Goal: Task Accomplishment & Management: Manage account settings

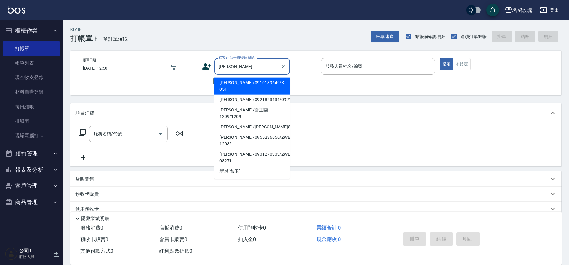
click at [255, 80] on li "[PERSON_NAME]/0910139649/K-051" at bounding box center [251, 86] width 75 height 17
type input "[PERSON_NAME]/0910139649/K-051"
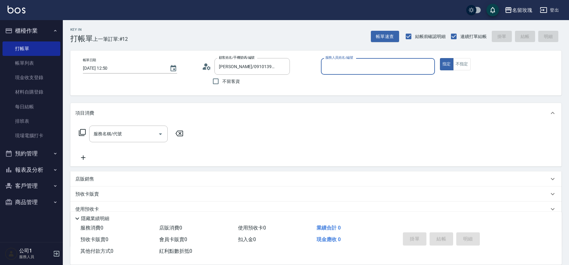
type input "[PERSON_NAME]-5"
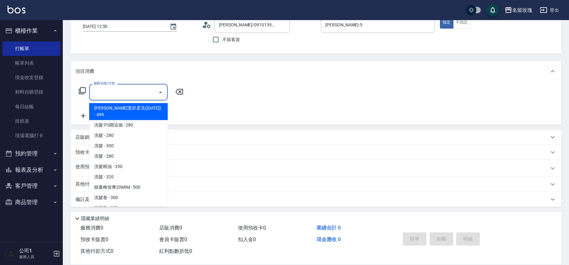
click at [123, 95] on input "服務名稱/代號" at bounding box center [123, 92] width 63 height 11
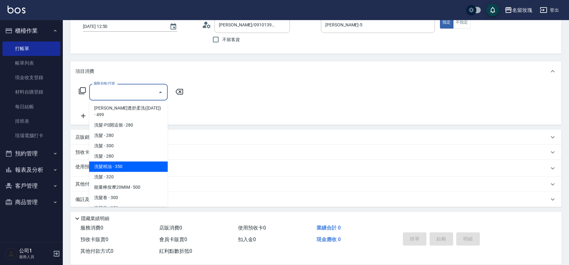
click at [137, 161] on span "洗髮精油 - 350" at bounding box center [128, 166] width 78 height 10
type input "洗髮精油(206)"
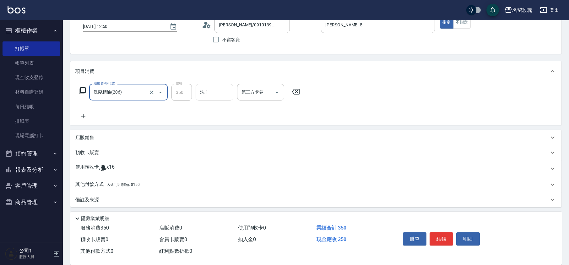
click at [223, 95] on input "洗-1" at bounding box center [214, 92] width 32 height 11
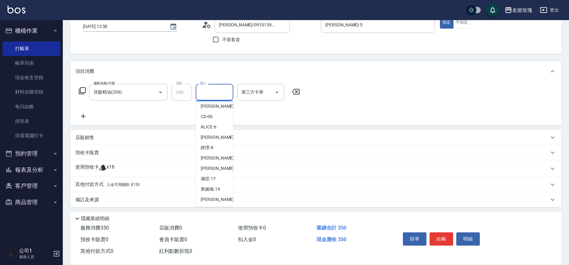
scroll to position [123, 0]
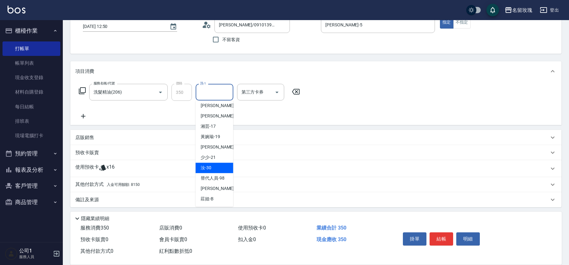
click at [211, 167] on span "汝 -30" at bounding box center [206, 167] width 11 height 7
type input "汝-30"
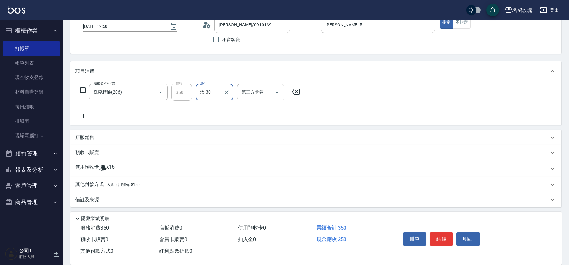
click at [83, 89] on icon at bounding box center [82, 91] width 8 height 8
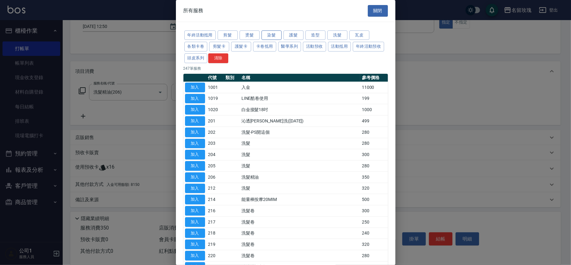
click at [276, 35] on button "染髮" at bounding box center [272, 35] width 20 height 10
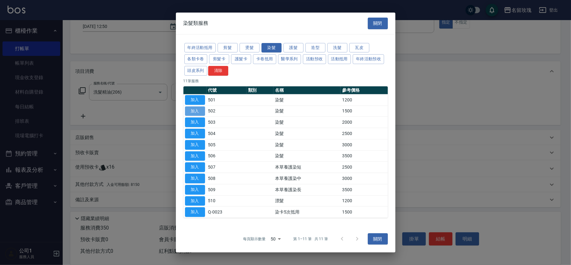
click at [196, 107] on button "加入" at bounding box center [195, 111] width 20 height 10
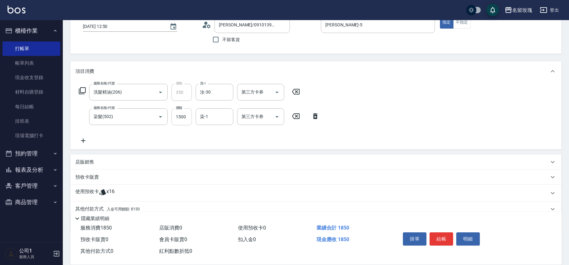
click at [188, 123] on input "1500" at bounding box center [181, 116] width 20 height 17
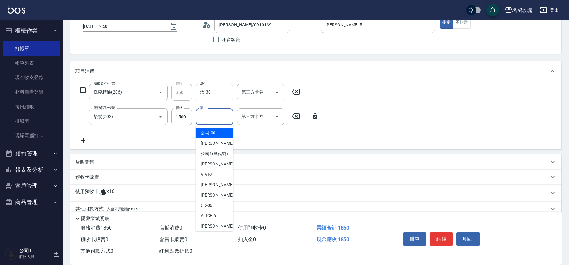
click at [210, 121] on input "染-1" at bounding box center [214, 116] width 32 height 11
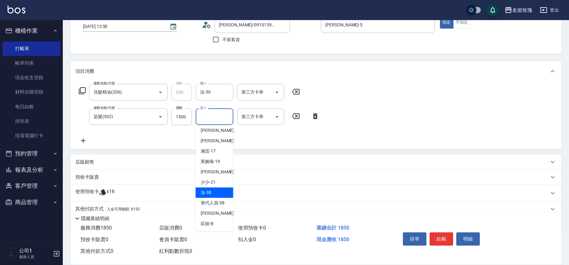
click at [212, 191] on div "汝 -30" at bounding box center [214, 192] width 38 height 10
type input "汝-30"
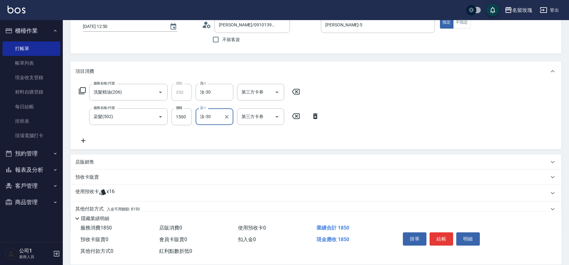
click at [81, 88] on icon at bounding box center [82, 91] width 8 height 8
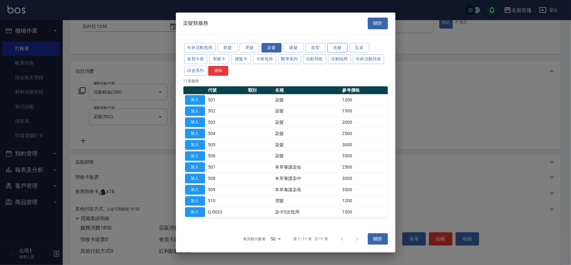
click at [342, 46] on button "洗髮" at bounding box center [338, 48] width 20 height 10
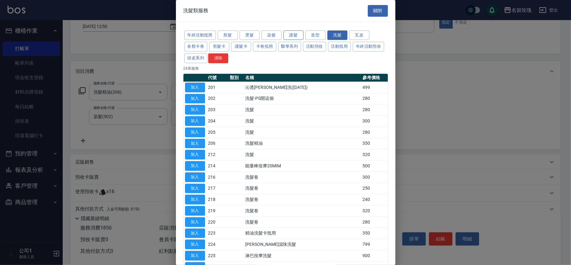
click at [300, 34] on button "護髮" at bounding box center [294, 35] width 20 height 10
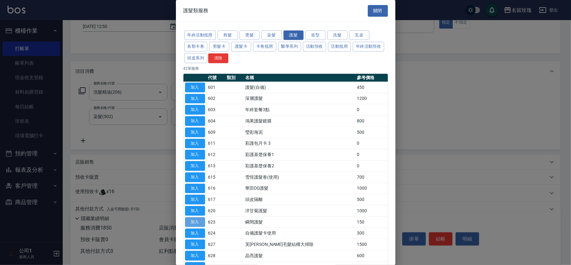
click at [188, 222] on button "加入" at bounding box center [195, 222] width 20 height 10
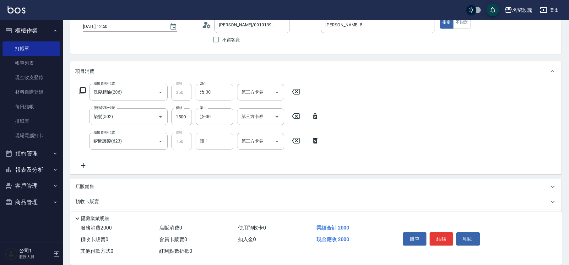
drag, startPoint x: 199, startPoint y: 170, endPoint x: 209, endPoint y: 138, distance: 33.2
click at [208, 137] on input "護-1" at bounding box center [214, 141] width 32 height 11
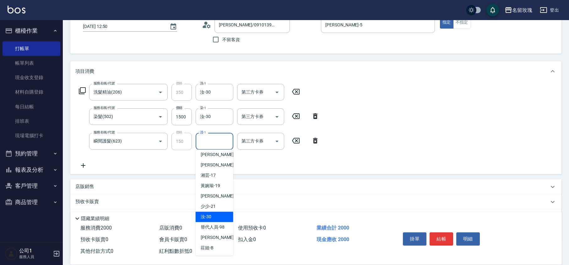
click at [212, 215] on div "汝 -30" at bounding box center [214, 217] width 38 height 10
type input "汝-30"
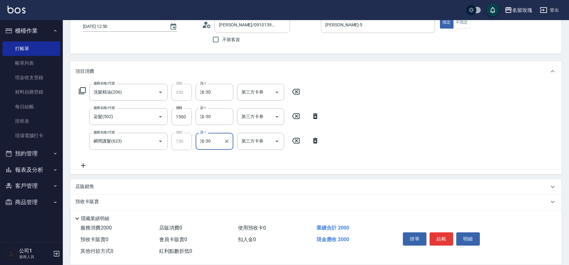
click at [81, 88] on icon at bounding box center [82, 91] width 8 height 8
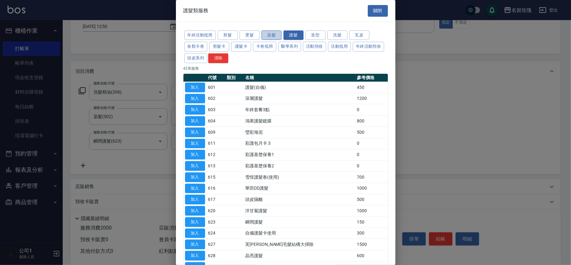
click at [271, 31] on button "染髮" at bounding box center [272, 35] width 20 height 10
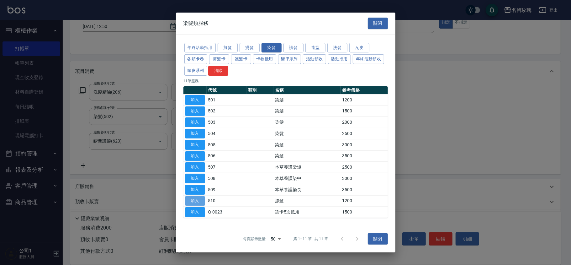
click at [201, 201] on button "加入" at bounding box center [195, 201] width 20 height 10
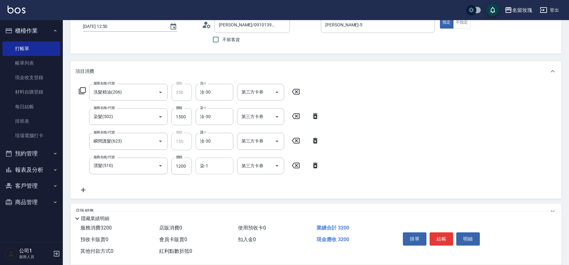
click at [210, 169] on input "染-1" at bounding box center [214, 165] width 32 height 11
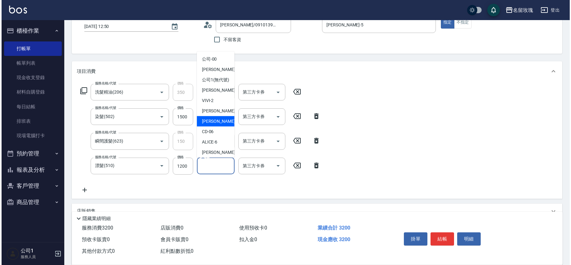
scroll to position [123, 0]
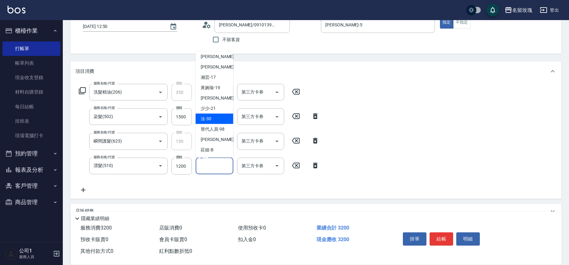
click at [216, 117] on div "汝 -30" at bounding box center [214, 119] width 38 height 10
type input "汝-30"
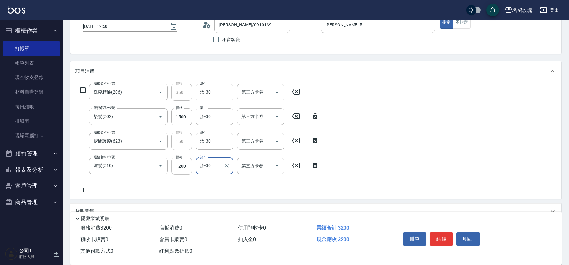
click at [178, 171] on input "1200" at bounding box center [181, 166] width 20 height 17
type input "1000"
click at [174, 114] on input "1500" at bounding box center [181, 116] width 20 height 17
click at [181, 118] on input "1500" at bounding box center [181, 116] width 20 height 17
type input "1350"
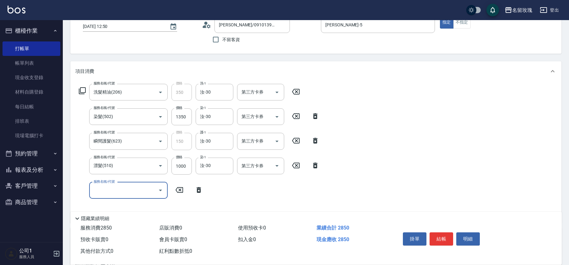
click at [81, 89] on icon at bounding box center [82, 91] width 8 height 8
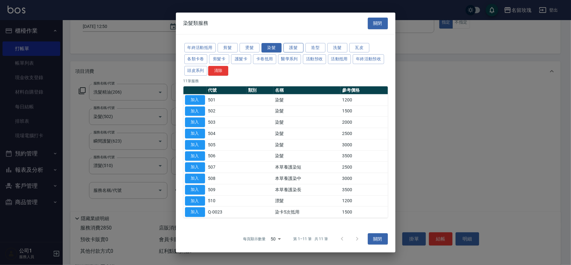
click at [291, 47] on button "護髮" at bounding box center [294, 48] width 20 height 10
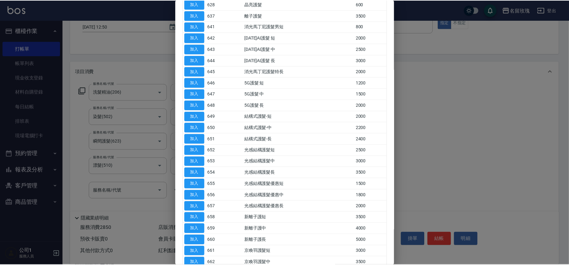
scroll to position [293, 0]
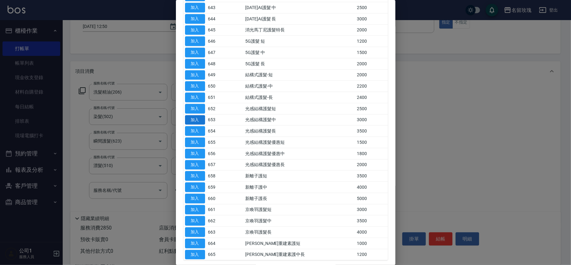
click at [191, 110] on button "加入" at bounding box center [195, 109] width 20 height 10
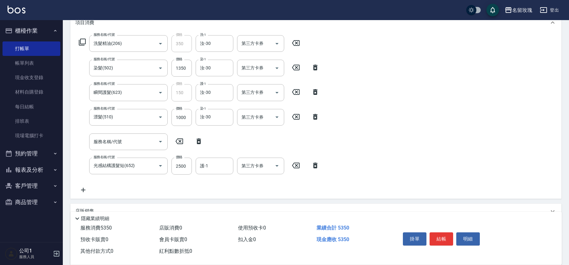
scroll to position [126, 0]
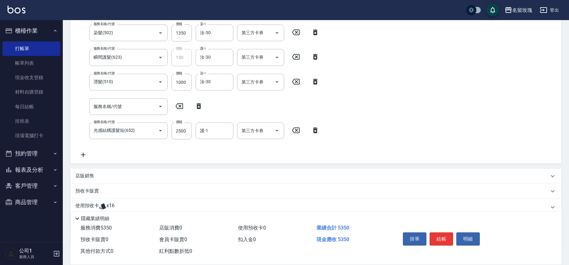
click at [200, 104] on icon at bounding box center [198, 106] width 4 height 6
type input "光感結構護髮短(652)"
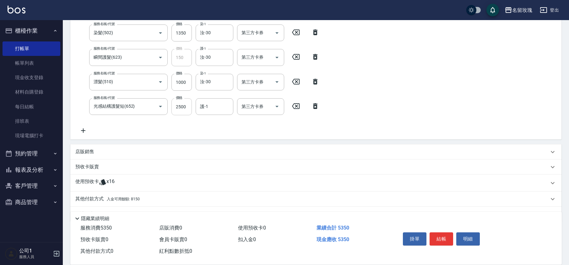
click at [185, 110] on input "2500" at bounding box center [181, 106] width 20 height 17
type input "2000"
type input "汝-30"
click at [226, 123] on div "服務名稱/代號 洗髮精油(206) 服務名稱/代號 價格 350 價格 洗-1 汝-30 洗-1 第三方卡券 第三方卡券 服務名稱/代號 染髮(502) 服務…" at bounding box center [199, 67] width 248 height 134
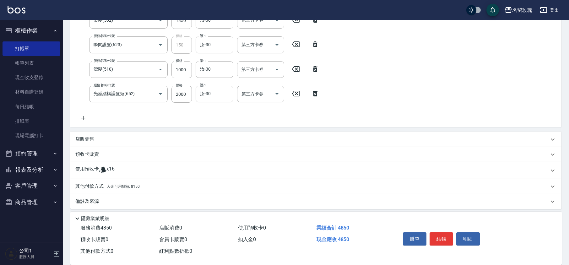
scroll to position [141, 0]
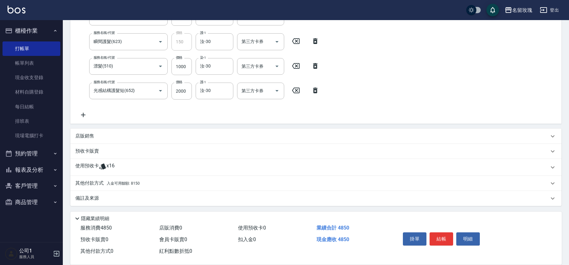
click at [106, 171] on p at bounding box center [103, 167] width 8 height 9
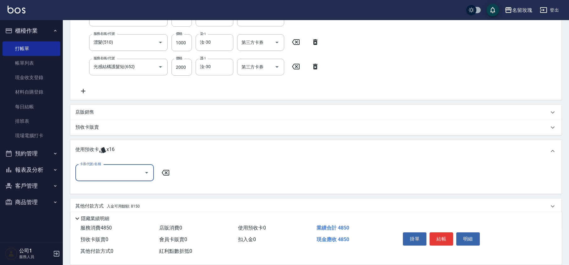
scroll to position [188, 0]
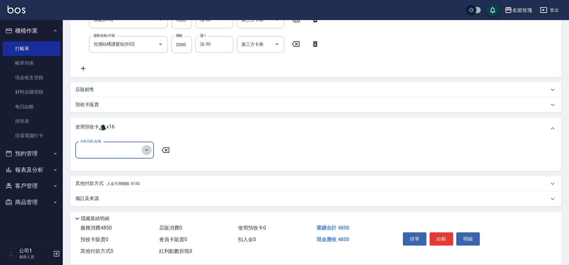
click at [142, 151] on button "Open" at bounding box center [147, 150] width 10 height 10
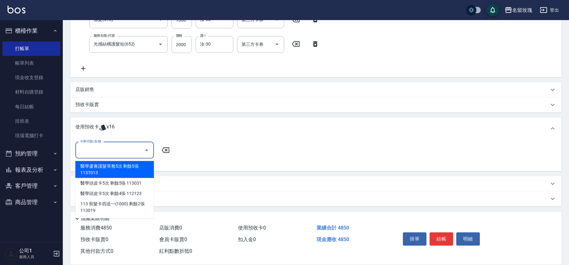
click at [129, 167] on div "醫學蘆薈護髮單敷5次 剩餘5張 113T013" at bounding box center [114, 169] width 78 height 17
type input "醫學蘆薈護髮單敷5次 113T013"
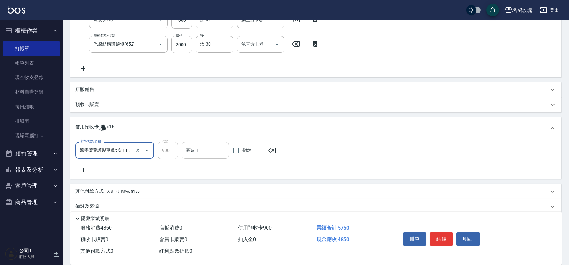
click at [206, 153] on input "頭皮-1" at bounding box center [205, 150] width 41 height 11
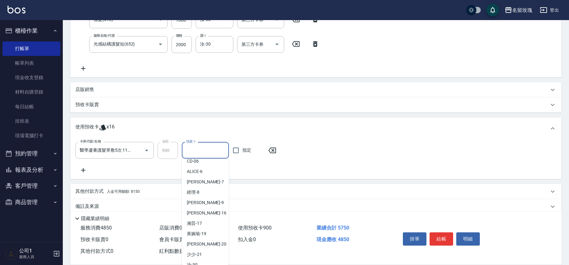
scroll to position [117, 0]
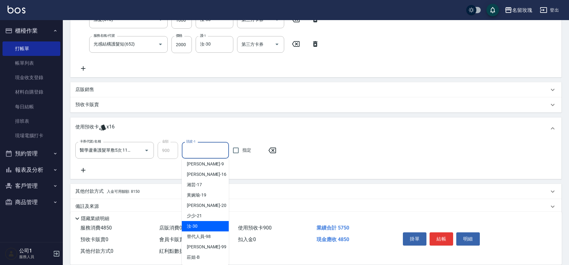
click at [200, 228] on div "汝 -30" at bounding box center [205, 226] width 47 height 10
type input "汝-30"
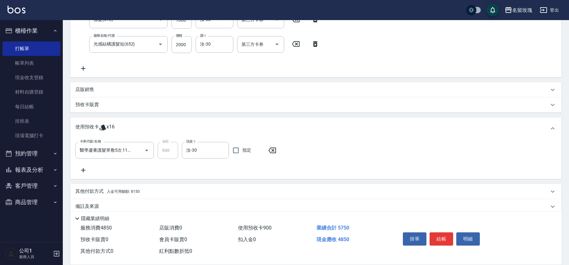
click at [83, 171] on icon at bounding box center [83, 170] width 16 height 8
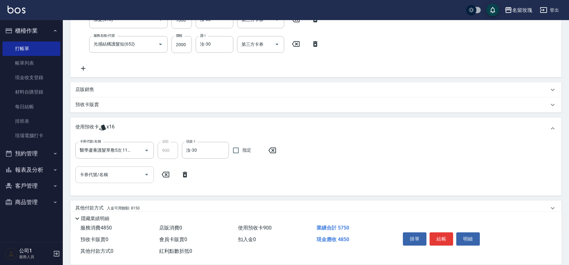
click at [143, 177] on icon "Open" at bounding box center [147, 175] width 8 height 8
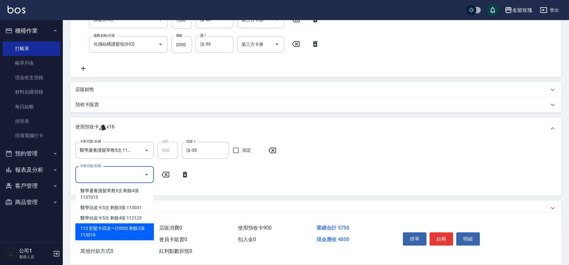
click at [129, 230] on div "113 剪髮卡四送一(1000) 剩餘2張 113019" at bounding box center [114, 231] width 78 height 17
type input "113 剪髮卡四送一(1000) 113019"
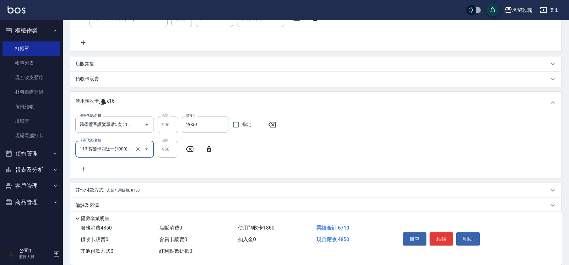
scroll to position [220, 0]
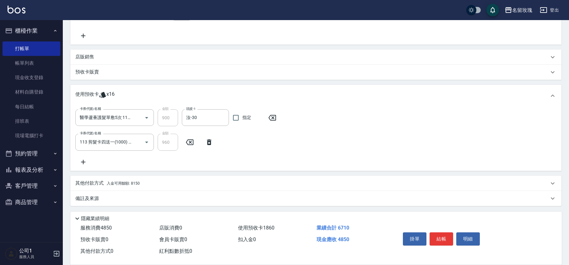
click at [116, 181] on span "入金可用餘額: 8150" at bounding box center [123, 183] width 33 height 4
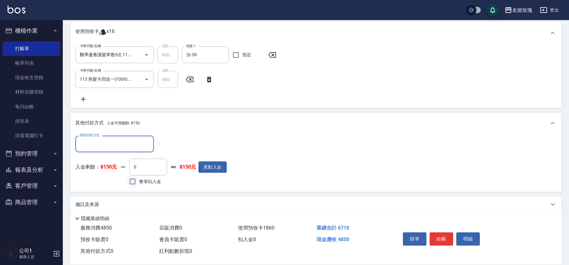
scroll to position [284, 0]
click at [141, 172] on input "0" at bounding box center [148, 165] width 38 height 17
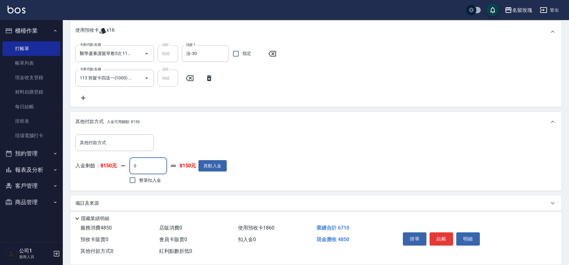
drag, startPoint x: 148, startPoint y: 180, endPoint x: 176, endPoint y: 181, distance: 27.9
click at [148, 181] on span "整筆扣入金" at bounding box center [150, 180] width 22 height 7
click at [139, 181] on input "整筆扣入金" at bounding box center [132, 180] width 13 height 13
checkbox input "true"
type input "4850"
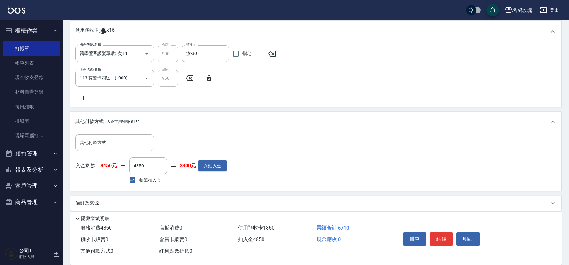
click at [203, 181] on div "入金剩餘： 8150元 4850 ​ 整筆扣入金 3300元 異動入金" at bounding box center [150, 171] width 151 height 28
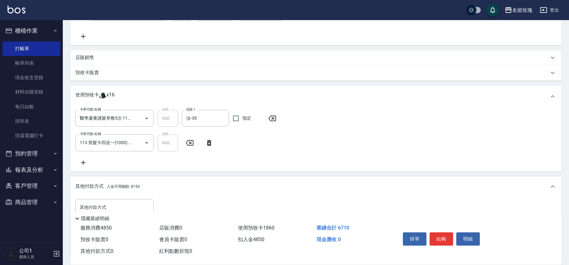
scroll to position [289, 0]
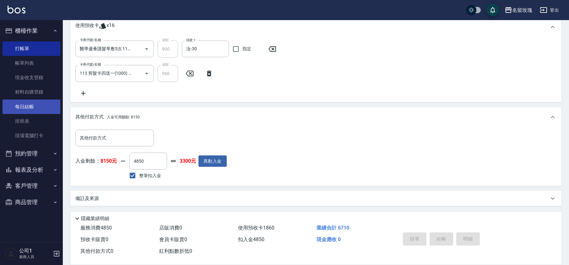
type input "[DATE] 14:16"
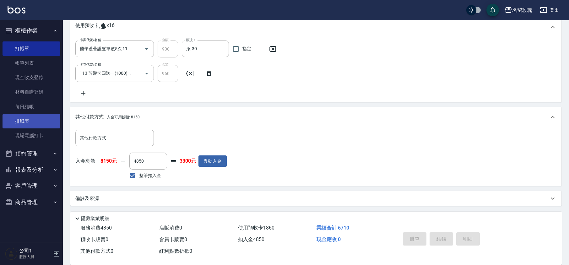
scroll to position [0, 0]
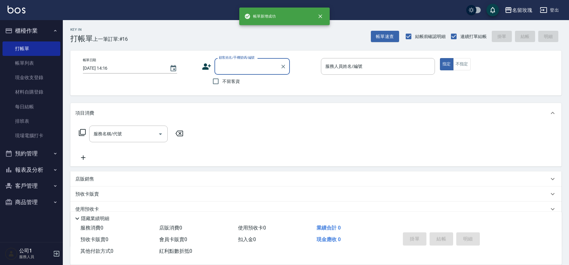
click at [38, 28] on button "櫃檯作業" at bounding box center [32, 31] width 58 height 16
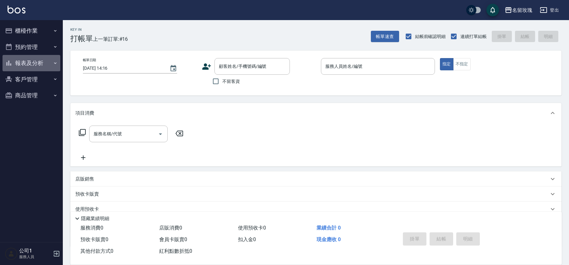
click at [27, 64] on button "報表及分析" at bounding box center [32, 63] width 58 height 16
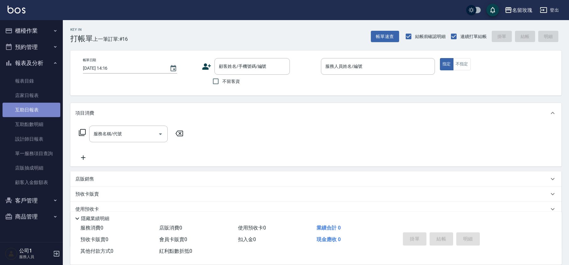
click at [41, 112] on link "互助日報表" at bounding box center [32, 110] width 58 height 14
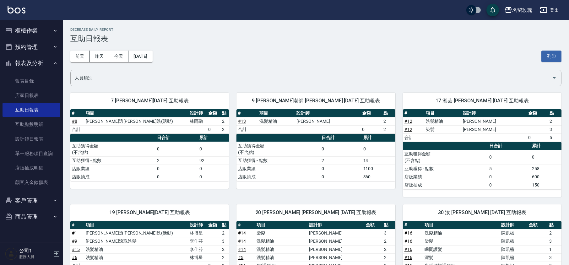
click at [219, 49] on div "[DATE] [DATE] [DATE] [DATE] 列印" at bounding box center [315, 56] width 491 height 27
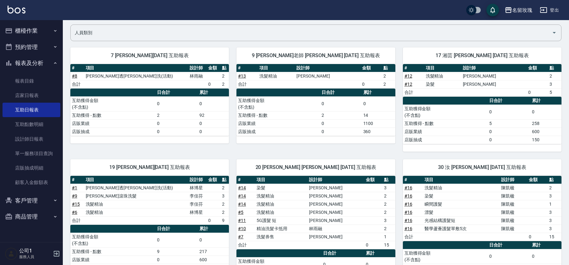
scroll to position [94, 0]
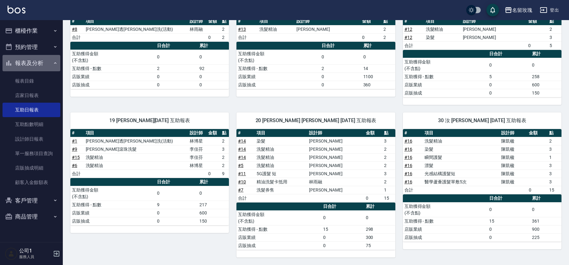
click at [24, 58] on button "報表及分析" at bounding box center [32, 63] width 58 height 16
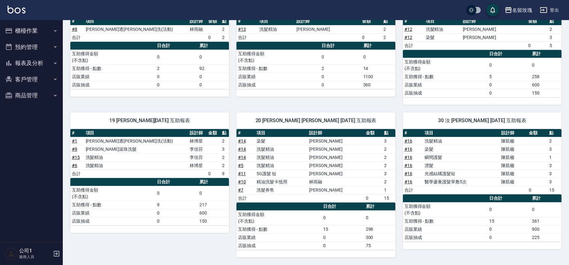
click at [23, 30] on button "櫃檯作業" at bounding box center [32, 31] width 58 height 16
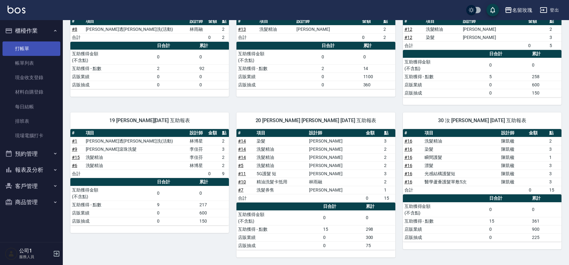
click at [24, 55] on link "打帳單" at bounding box center [32, 48] width 58 height 14
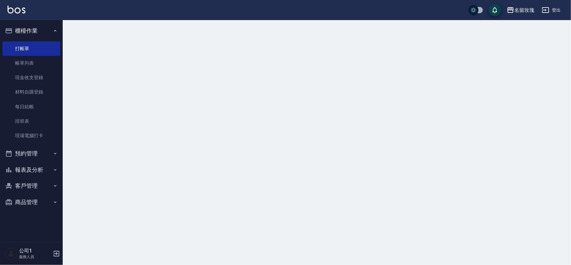
click at [33, 34] on button "櫃檯作業" at bounding box center [32, 31] width 58 height 16
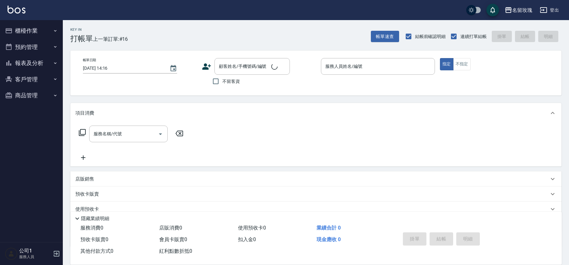
click at [131, 28] on div "Key In 打帳單 上一筆訂單:#16 帳單速查 結帳前確認明細 連續打單結帳 掛單 結帳 明細" at bounding box center [312, 31] width 498 height 23
click at [28, 29] on button "櫃檯作業" at bounding box center [32, 31] width 58 height 16
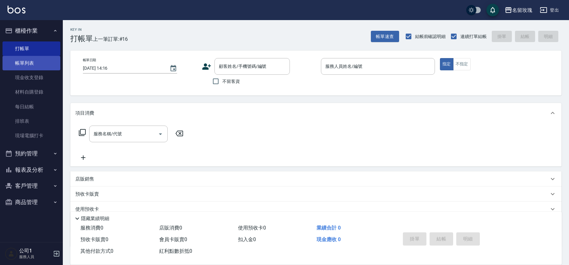
click at [33, 60] on link "帳單列表" at bounding box center [32, 63] width 58 height 14
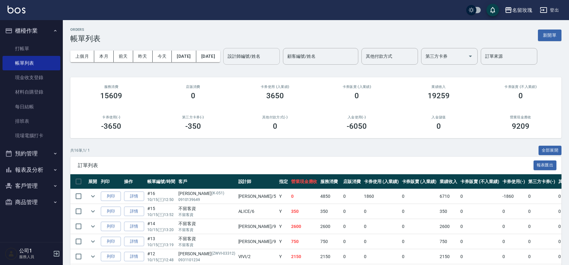
click at [271, 55] on input "設計師編號/姓名" at bounding box center [251, 56] width 51 height 11
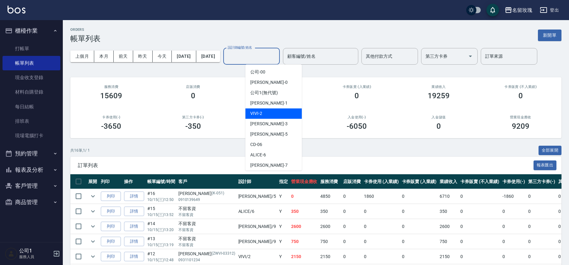
drag, startPoint x: 262, startPoint y: 112, endPoint x: 235, endPoint y: 121, distance: 28.6
click at [262, 112] on div "VIVI -2" at bounding box center [273, 113] width 56 height 10
type input "VIVI-2"
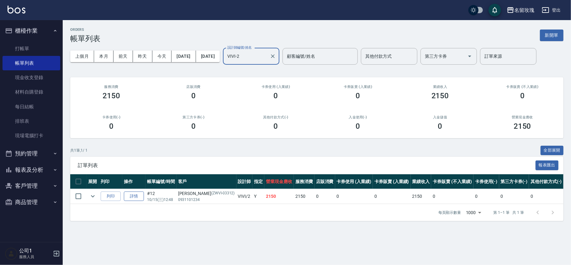
click at [133, 195] on link "詳情" at bounding box center [134, 196] width 20 height 10
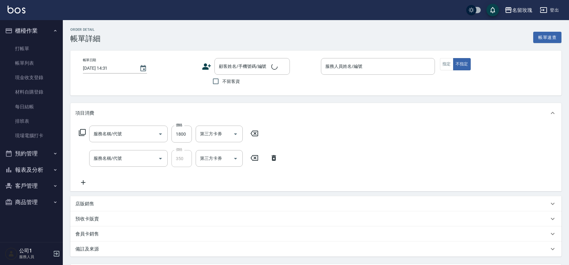
type input "[DATE] 12:48"
type input "VIVI-2"
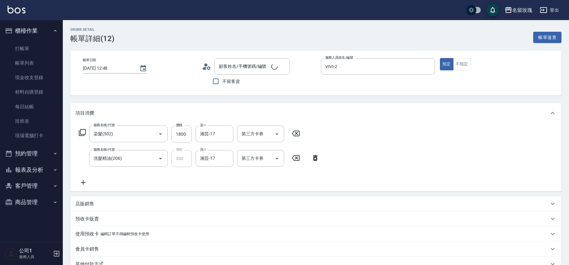
type input "染髮(502)"
type input "洗髮精油(206)"
type input "[PERSON_NAME]/0931101234/ZWVI-03312"
click at [180, 137] on input "1800" at bounding box center [181, 134] width 20 height 17
click at [180, 135] on input "1800" at bounding box center [181, 134] width 20 height 17
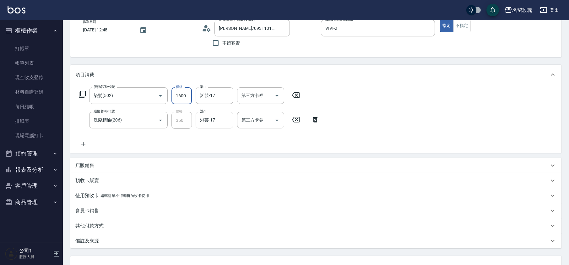
scroll to position [88, 0]
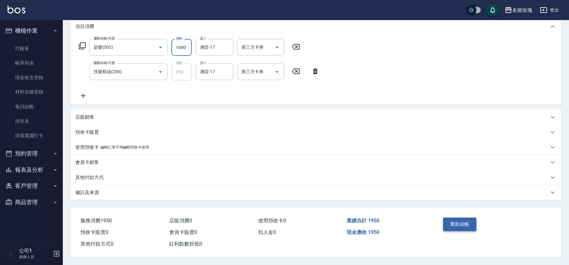
type input "1600"
click at [447, 224] on button "重新結帳" at bounding box center [459, 223] width 33 height 13
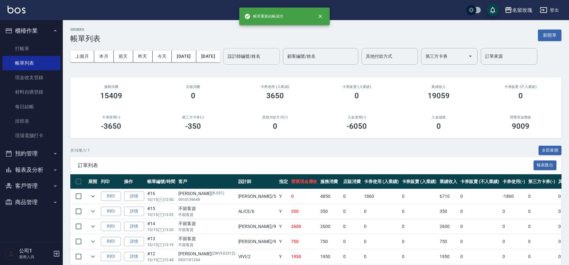
click at [265, 63] on div "設計師編號/姓名" at bounding box center [251, 56] width 56 height 17
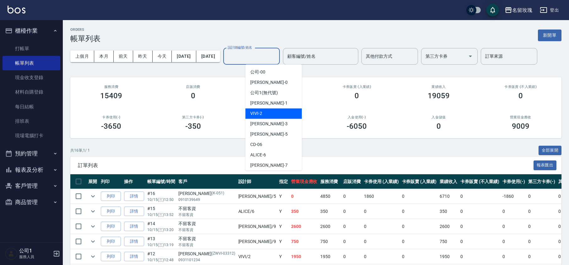
click at [262, 112] on div "VIVI -2" at bounding box center [273, 113] width 56 height 10
type input "VIVI-2"
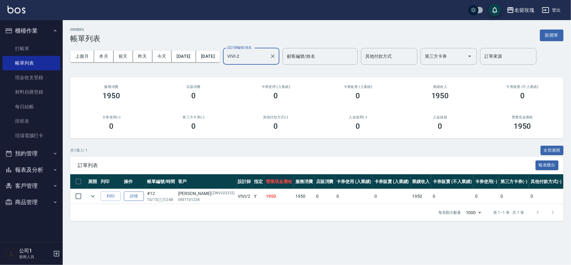
click at [132, 198] on link "詳情" at bounding box center [134, 196] width 20 height 10
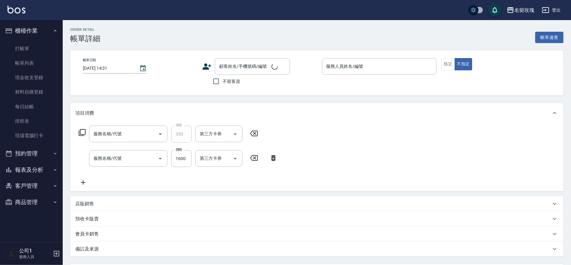
type input "[DATE] 12:48"
type input "VIVI-2"
type input "洗髮精油(206)"
type input "染髮(502)"
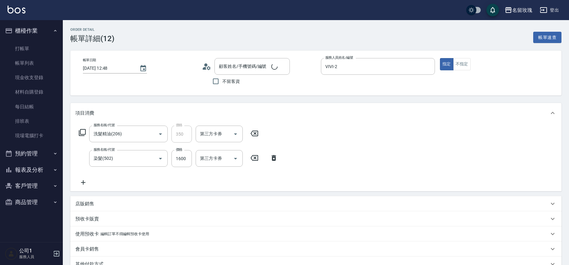
type input "[PERSON_NAME]/0931101234/ZWVI-03312"
click at [206, 66] on circle at bounding box center [205, 64] width 3 height 3
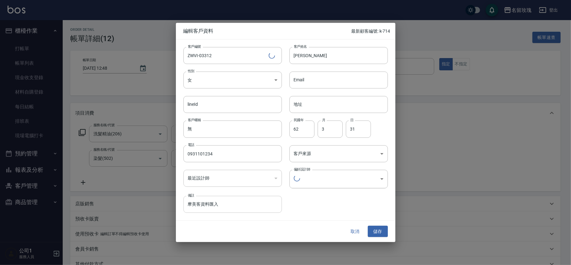
type input "116ee8e3-6451-4dbc-bba0-c686c76c54ce"
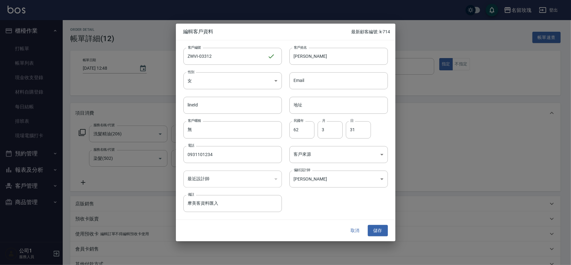
click at [354, 229] on button "取消" at bounding box center [355, 231] width 20 height 12
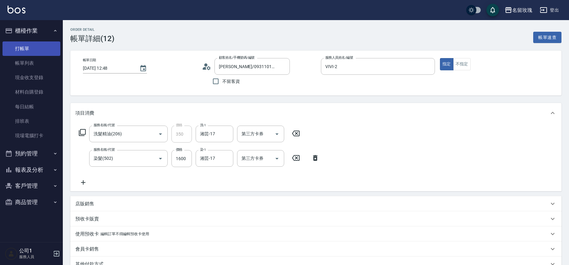
click at [12, 44] on link "打帳單" at bounding box center [32, 48] width 58 height 14
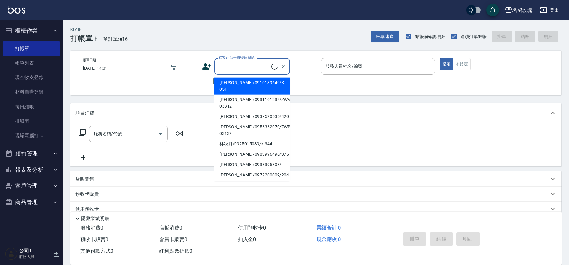
click at [234, 66] on input "顧客姓名/手機號碼/編號" at bounding box center [244, 66] width 54 height 11
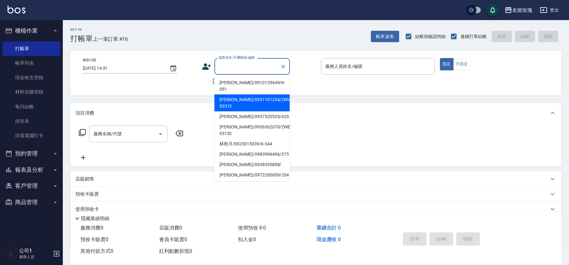
click at [234, 96] on li "[PERSON_NAME]/0931101234/ZWVI-03312" at bounding box center [251, 102] width 75 height 17
type input "[PERSON_NAME]/0931101234/ZWVI-03312"
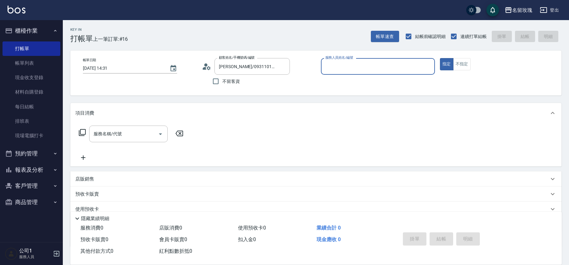
type input "VIVI-2"
click at [209, 63] on icon at bounding box center [206, 66] width 9 height 9
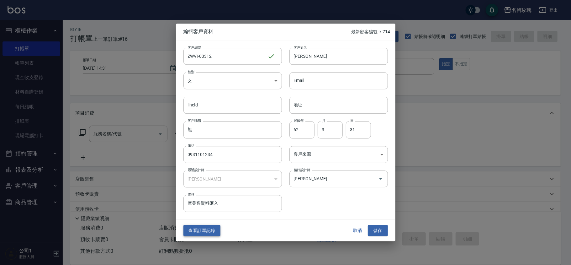
click at [206, 227] on button "查看訂單記錄" at bounding box center [202, 231] width 37 height 12
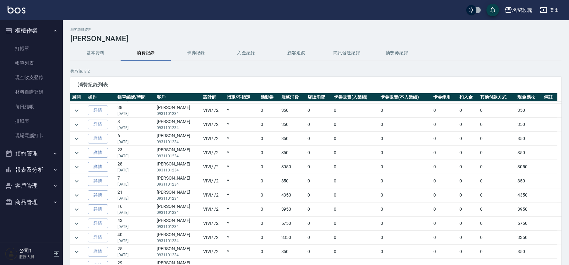
scroll to position [209, 0]
click at [75, 171] on icon "expand row" at bounding box center [77, 168] width 8 height 8
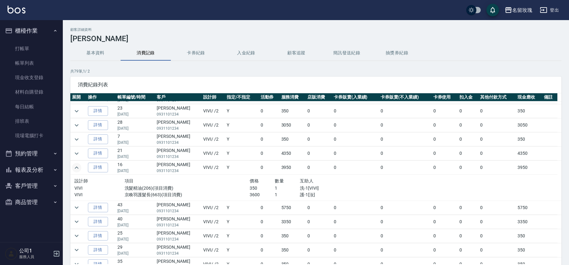
click at [75, 169] on icon "expand row" at bounding box center [77, 167] width 4 height 2
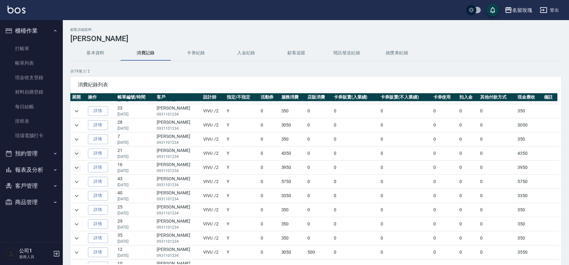
click at [75, 156] on icon "expand row" at bounding box center [77, 154] width 8 height 8
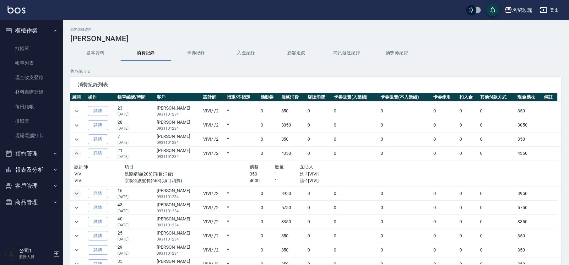
click at [76, 155] on icon "expand row" at bounding box center [77, 154] width 8 height 8
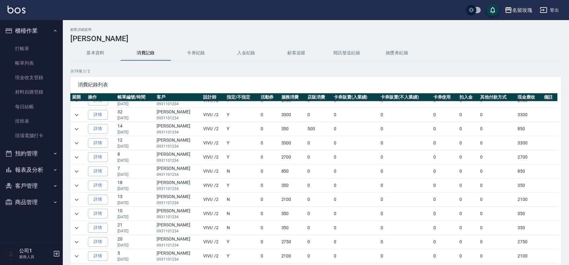
scroll to position [460, 0]
click at [78, 104] on icon "expand row" at bounding box center [77, 100] width 8 height 8
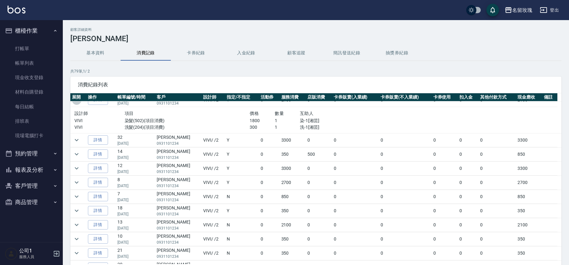
click at [77, 101] on icon "expand row" at bounding box center [77, 100] width 4 height 2
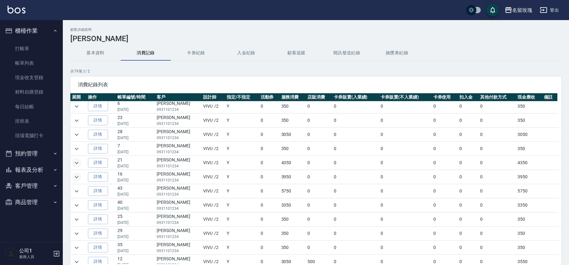
scroll to position [167, 0]
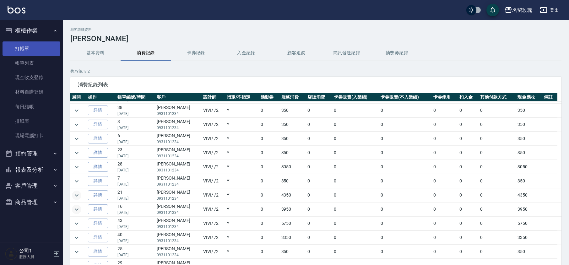
click at [24, 46] on link "打帳單" at bounding box center [32, 48] width 58 height 14
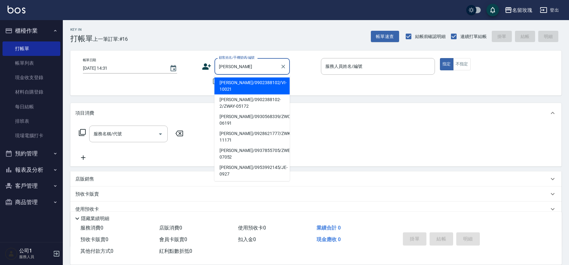
click at [240, 82] on li "[PERSON_NAME]/0902388102/VI-10021" at bounding box center [251, 86] width 75 height 17
type input "[PERSON_NAME]/0902388102/VI-10021"
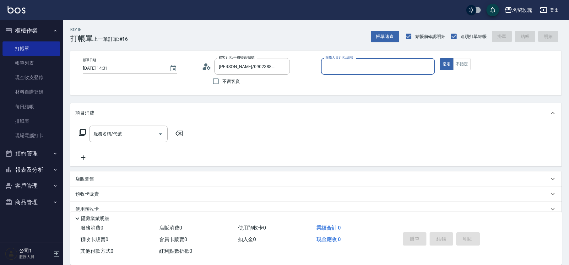
type input "VIVI-2"
click at [235, 66] on input "[PERSON_NAME]/0902388102/VI-10021" at bounding box center [247, 66] width 60 height 11
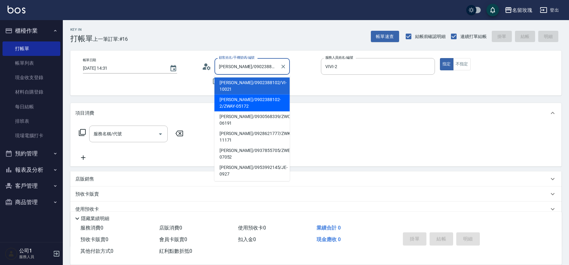
click at [231, 94] on li "[PERSON_NAME]/0902388102-2/ZWAY-05172" at bounding box center [251, 102] width 75 height 17
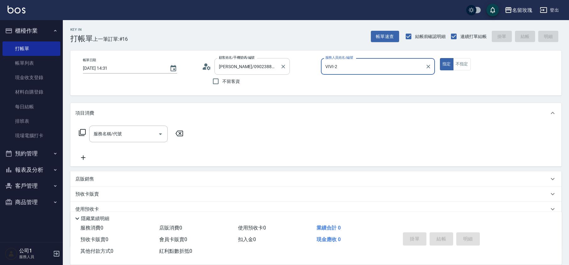
click at [234, 66] on input "[PERSON_NAME]/0902388102-2/ZWAY-05172" at bounding box center [247, 66] width 60 height 11
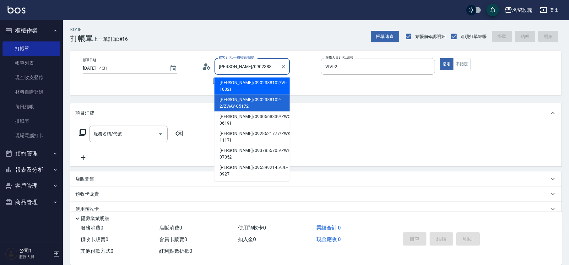
click at [244, 82] on li "[PERSON_NAME]/0902388102/VI-10021" at bounding box center [251, 86] width 75 height 17
type input "[PERSON_NAME]/0902388102/VI-10021"
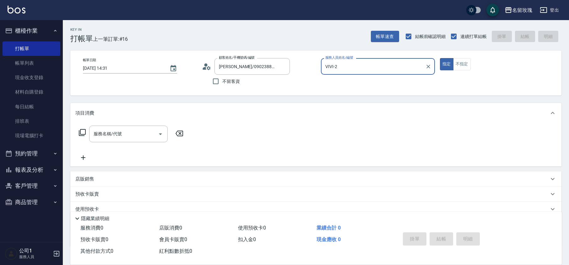
click at [206, 68] on icon at bounding box center [206, 66] width 9 height 9
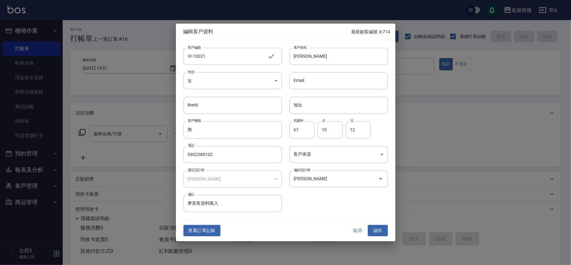
click at [360, 232] on button "取消" at bounding box center [358, 231] width 20 height 12
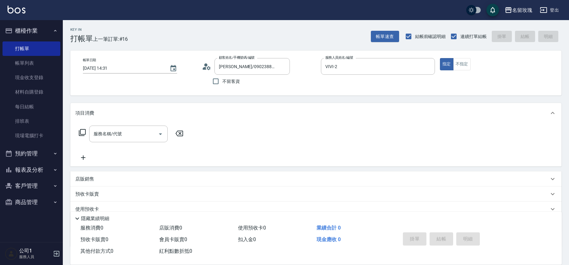
click at [204, 67] on icon at bounding box center [206, 66] width 9 height 9
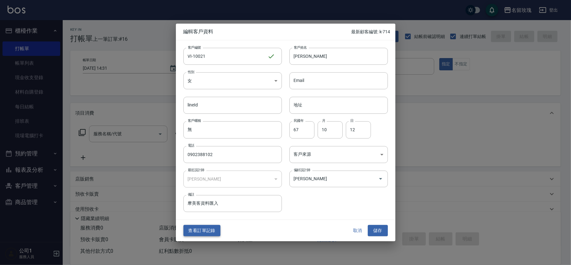
click at [203, 228] on button "查看訂單記錄" at bounding box center [202, 231] width 37 height 12
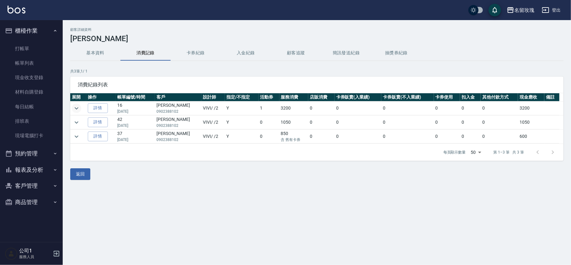
click at [78, 107] on icon "expand row" at bounding box center [77, 108] width 8 height 8
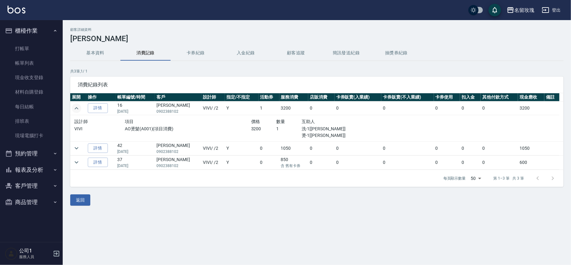
click at [78, 107] on icon "expand row" at bounding box center [77, 108] width 8 height 8
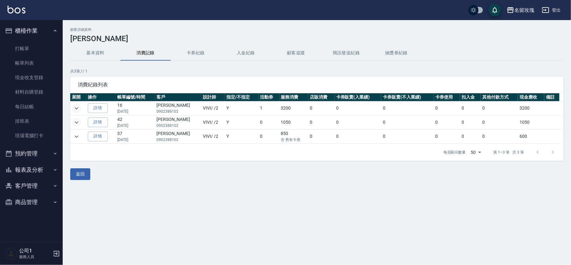
click at [81, 123] on button "expand row" at bounding box center [76, 122] width 9 height 9
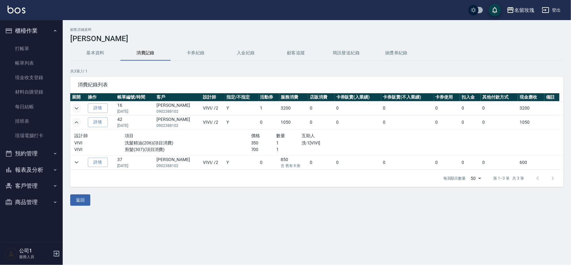
click at [81, 123] on button "expand row" at bounding box center [76, 122] width 9 height 9
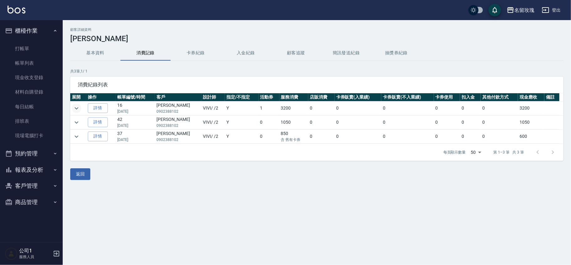
click at [81, 142] on td at bounding box center [78, 137] width 16 height 14
click at [81, 137] on button "expand row" at bounding box center [76, 136] width 9 height 9
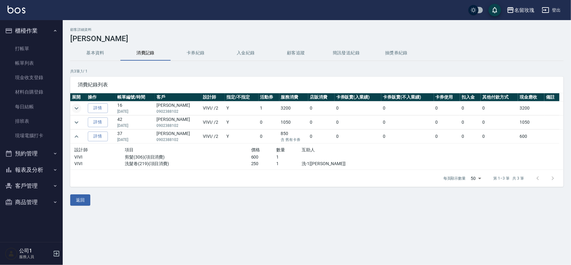
click at [82, 136] on td at bounding box center [78, 137] width 16 height 14
click at [32, 52] on link "打帳單" at bounding box center [32, 48] width 58 height 14
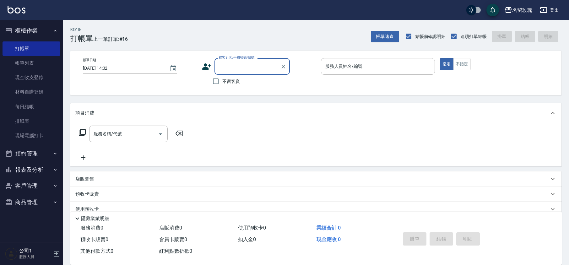
click at [255, 71] on input "顧客姓名/手機號碼/編號" at bounding box center [247, 66] width 60 height 11
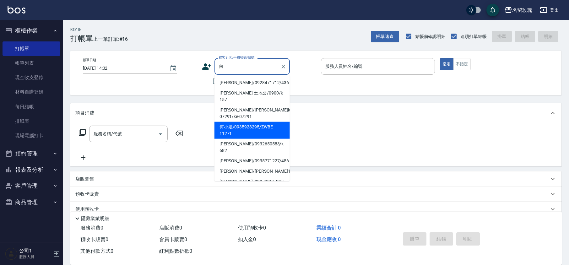
click at [239, 130] on li "何小姐/0935928295/ZWBE-11271" at bounding box center [251, 130] width 75 height 17
type input "何小姐/0935928295/ZWBE-11271"
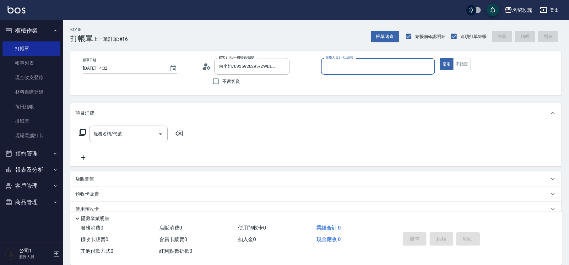
type input "VIVI-2"
click at [86, 132] on icon at bounding box center [82, 133] width 8 height 8
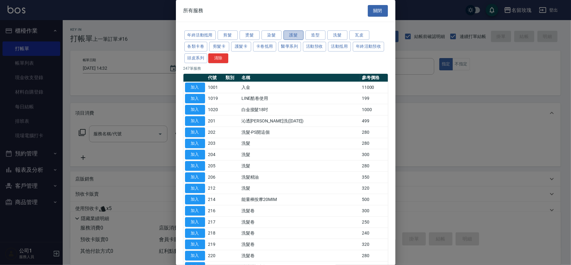
click at [300, 35] on button "護髮" at bounding box center [294, 35] width 20 height 10
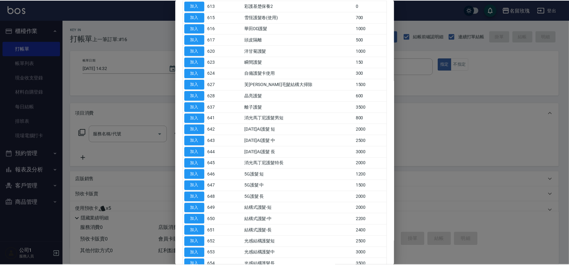
scroll to position [118, 0]
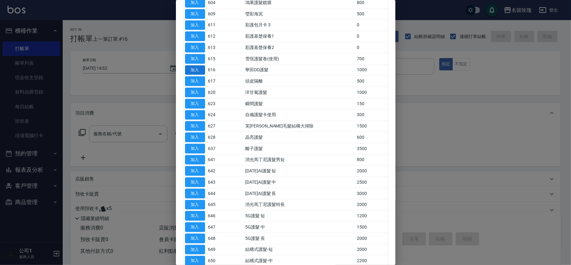
click at [189, 73] on button "加入" at bounding box center [195, 70] width 20 height 10
type input "華田DD護髮(616)"
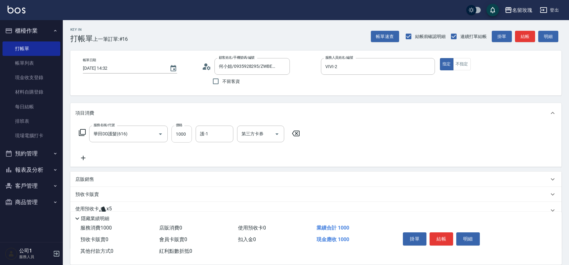
click at [180, 132] on input "1000" at bounding box center [181, 134] width 20 height 17
click at [208, 127] on div "護-1" at bounding box center [214, 134] width 38 height 17
type input "800"
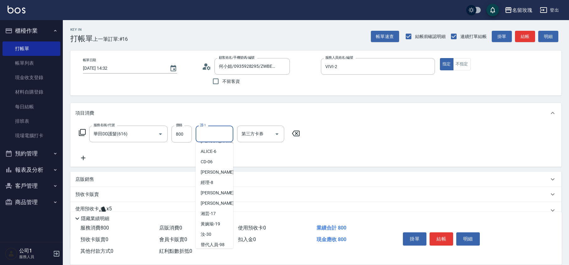
scroll to position [123, 0]
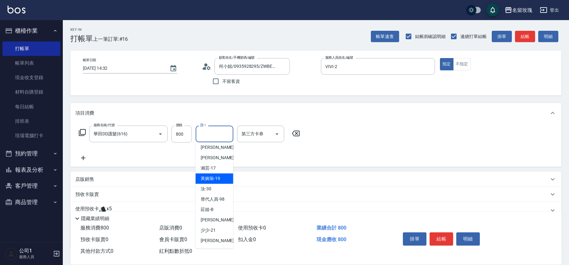
click at [214, 171] on span "湘芸 -17" at bounding box center [208, 168] width 15 height 7
type input "湘芸-17"
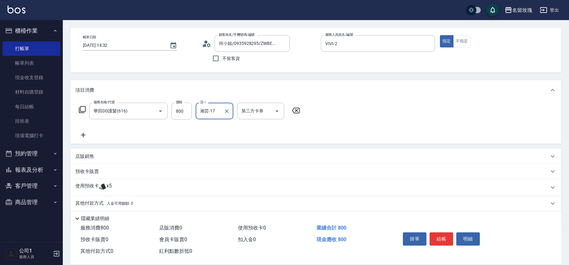
scroll to position [43, 0]
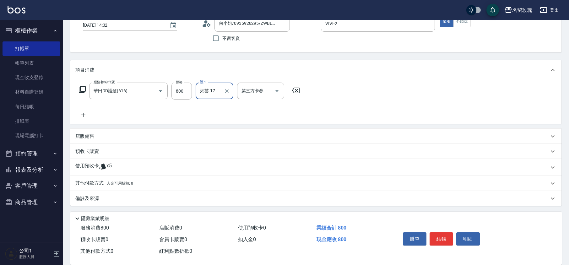
click at [112, 164] on div "使用預收卡 x5" at bounding box center [311, 167] width 473 height 9
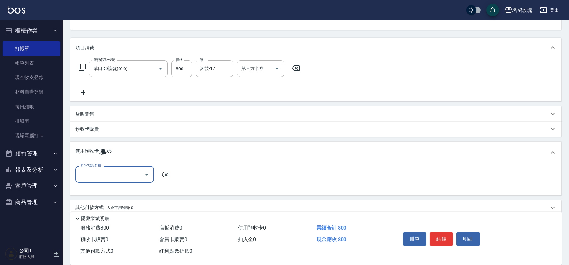
scroll to position [90, 0]
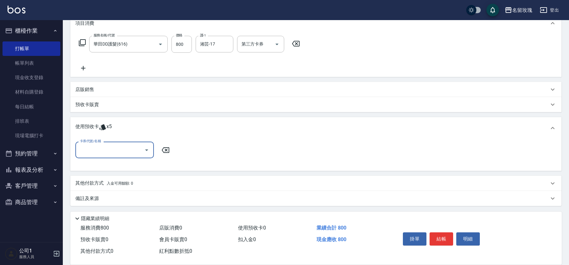
click at [113, 153] on input "卡券代號/名稱" at bounding box center [109, 149] width 63 height 11
click at [116, 169] on div "精油洗髮卡 剩餘4張 DA17" at bounding box center [114, 166] width 78 height 10
type input "精油洗髮卡 DA17"
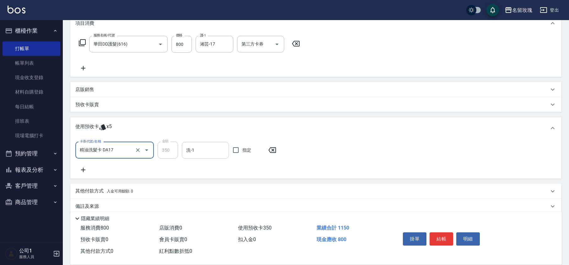
click at [214, 151] on input "洗-1" at bounding box center [205, 150] width 41 height 11
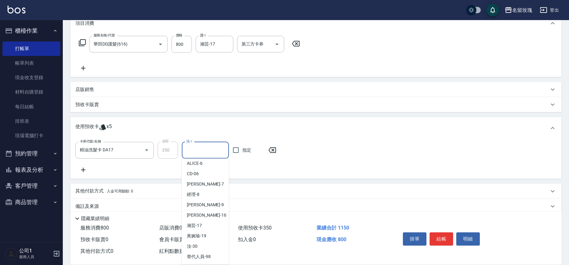
scroll to position [117, 0]
click at [207, 182] on div "湘芸 -17" at bounding box center [205, 184] width 47 height 10
type input "湘芸-17"
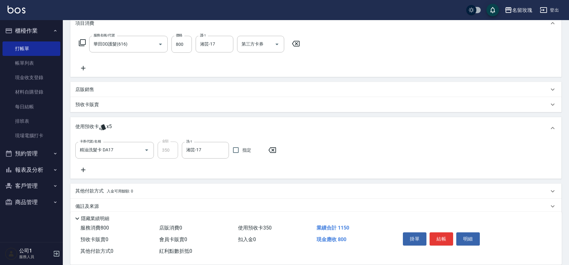
scroll to position [0, 0]
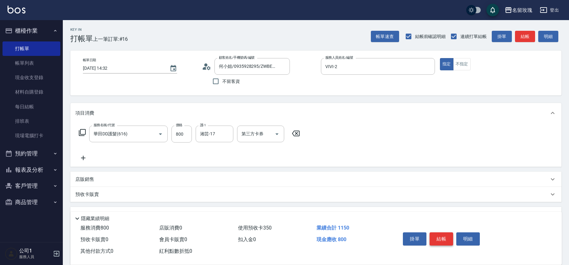
click at [434, 233] on button "結帳" at bounding box center [441, 238] width 24 height 13
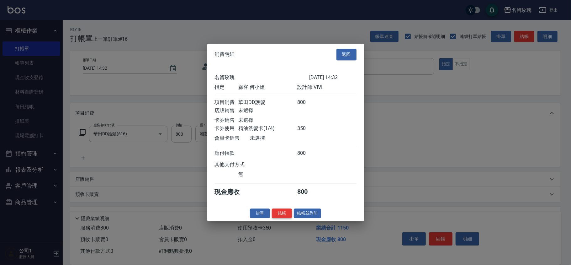
click at [284, 216] on button "結帳" at bounding box center [282, 213] width 20 height 10
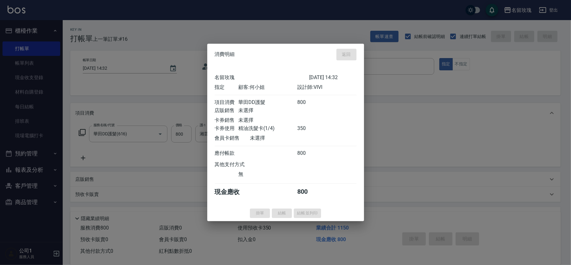
type input "[DATE] 14:33"
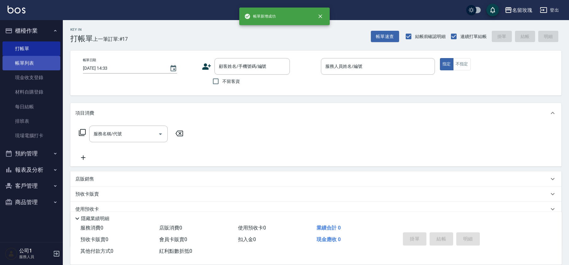
click at [27, 60] on link "帳單列表" at bounding box center [32, 63] width 58 height 14
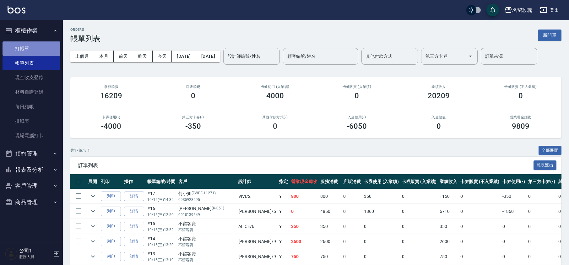
click at [48, 49] on link "打帳單" at bounding box center [32, 48] width 58 height 14
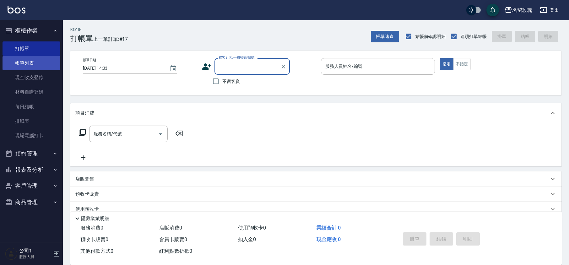
click at [37, 60] on link "帳單列表" at bounding box center [32, 63] width 58 height 14
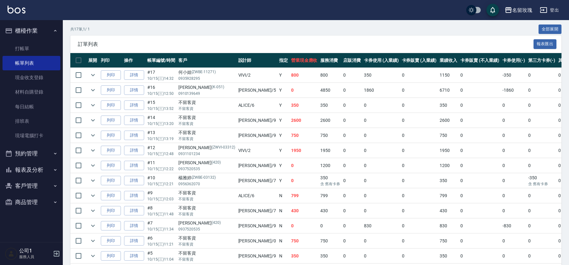
scroll to position [167, 0]
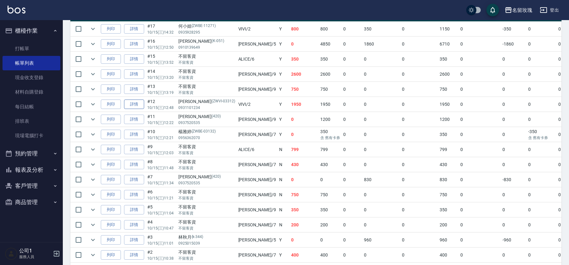
click at [136, 107] on link "詳情" at bounding box center [134, 104] width 20 height 10
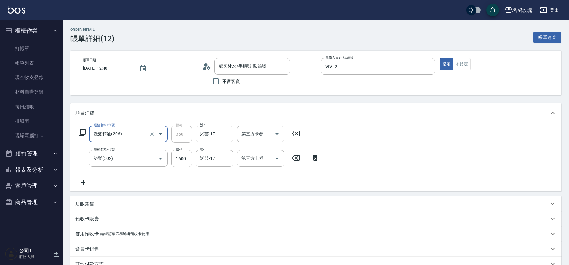
type input "[PERSON_NAME]/0931101234/ZWVI-03312"
click at [180, 164] on input "1600" at bounding box center [181, 158] width 20 height 17
click at [181, 159] on input "1600" at bounding box center [181, 158] width 20 height 17
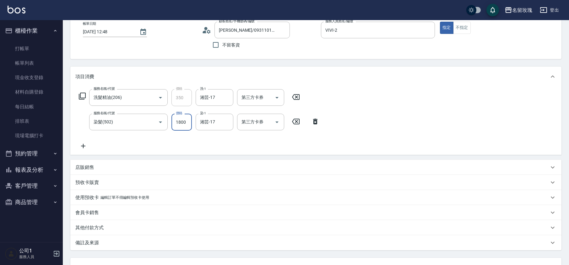
scroll to position [88, 0]
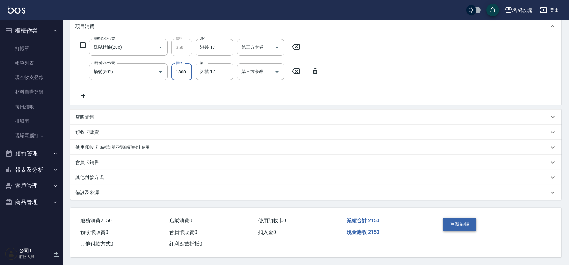
type input "1800"
click at [460, 225] on button "重新結帳" at bounding box center [459, 223] width 33 height 13
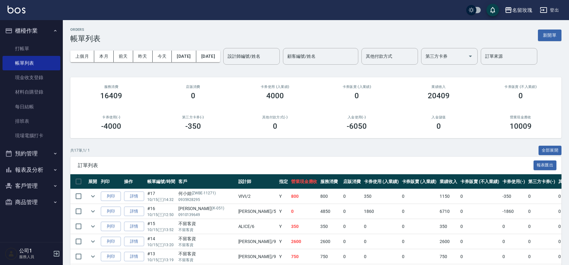
click at [250, 46] on div "上個月 本月 [DATE] [DATE] [DATE] [DATE] [DATE] 設計師編號/姓名 設計師編號/姓名 顧客編號/姓名 顧客編號/姓名 其他付…" at bounding box center [315, 56] width 491 height 27
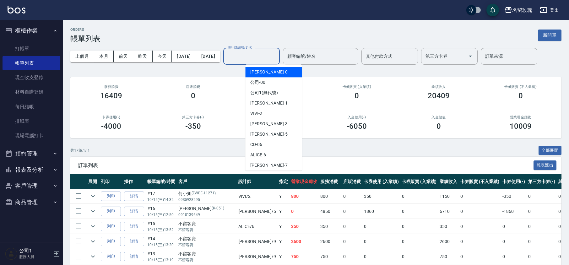
click at [260, 59] on input "設計師編號/姓名" at bounding box center [251, 56] width 51 height 11
click at [268, 112] on div "VIVI -2" at bounding box center [273, 113] width 56 height 10
type input "VIVI-2"
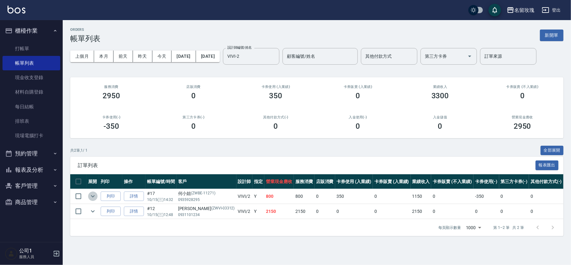
click at [94, 196] on icon "expand row" at bounding box center [93, 196] width 8 height 8
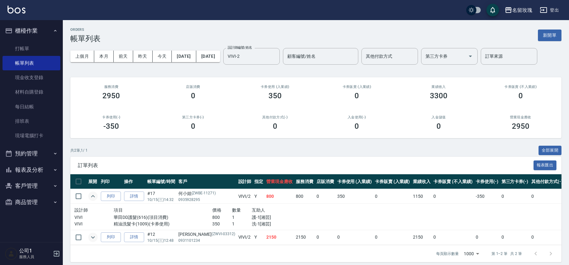
click at [94, 236] on icon "expand row" at bounding box center [93, 237] width 8 height 8
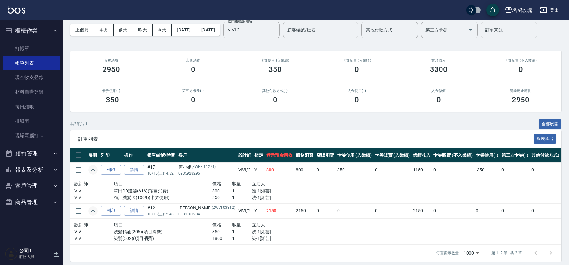
scroll to position [37, 0]
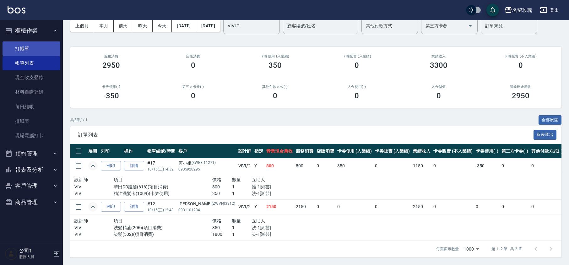
click at [23, 48] on link "打帳單" at bounding box center [32, 48] width 58 height 14
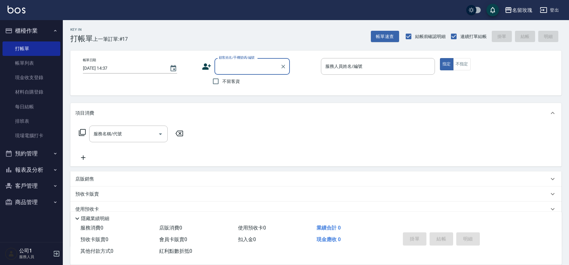
click at [206, 65] on icon at bounding box center [206, 66] width 9 height 6
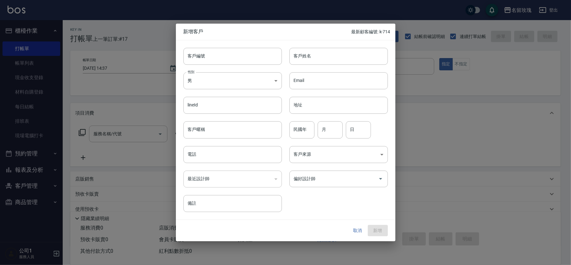
click at [353, 230] on button "取消" at bounding box center [358, 231] width 20 height 12
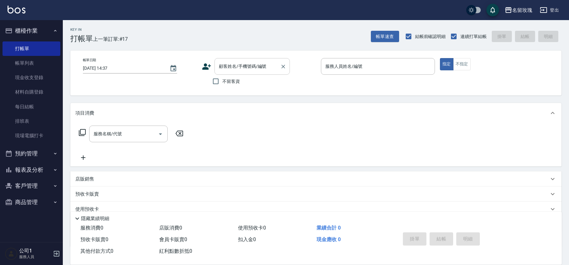
click at [226, 62] on div "顧客姓名/手機號碼/編號 顧客姓名/手機號碼/編號" at bounding box center [251, 66] width 75 height 17
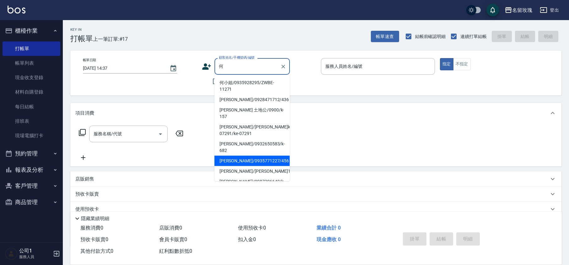
click at [256, 156] on li "[PERSON_NAME]/0935771227/456" at bounding box center [251, 161] width 75 height 10
type input "[PERSON_NAME]/0935771227/456"
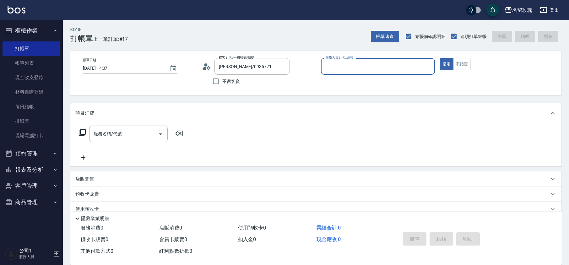
type input "VIVI-2"
click at [201, 65] on div "帳單日期 [DATE] 14:37 顧客姓名/手機號碼/編號 [PERSON_NAME]/0935771227/456 顧客姓名/手機號碼/編號 不留客資 服…" at bounding box center [316, 73] width 476 height 30
click at [205, 67] on icon at bounding box center [206, 66] width 9 height 9
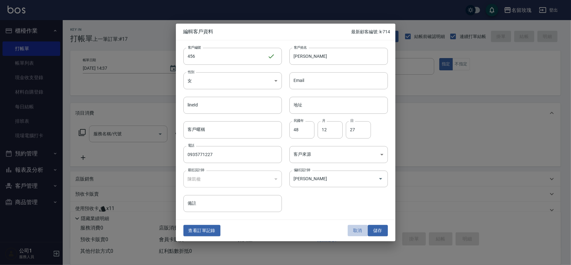
click at [358, 225] on button "取消" at bounding box center [358, 231] width 20 height 12
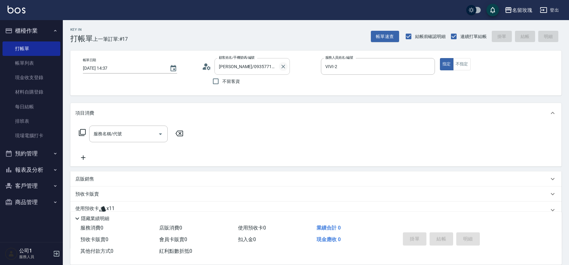
click at [282, 67] on icon "Clear" at bounding box center [283, 67] width 4 height 4
click at [292, 35] on div "Key In 打帳單 上一筆訂單:#17 帳單速查 結帳前確認明細 連續打單結帳 掛單 結帳 明細" at bounding box center [312, 31] width 498 height 23
